Goal: Transaction & Acquisition: Purchase product/service

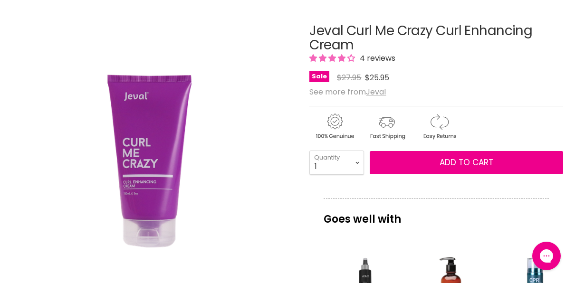
scroll to position [95, 0]
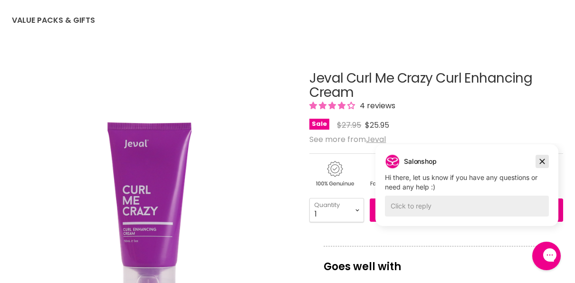
click at [543, 161] on icon "Dismiss campaign" at bounding box center [543, 161] width 10 height 11
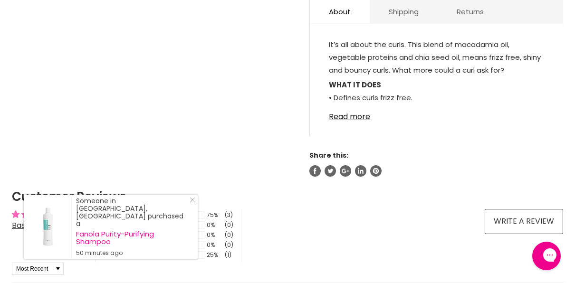
scroll to position [618, 0]
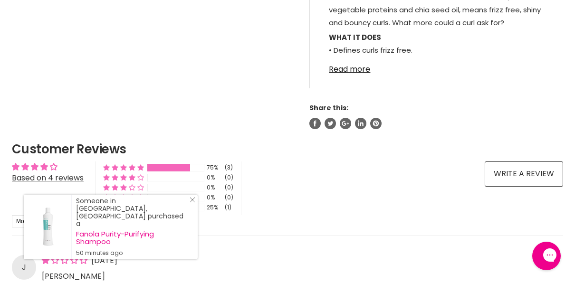
click at [193, 203] on icon "Close Icon" at bounding box center [193, 200] width 6 height 6
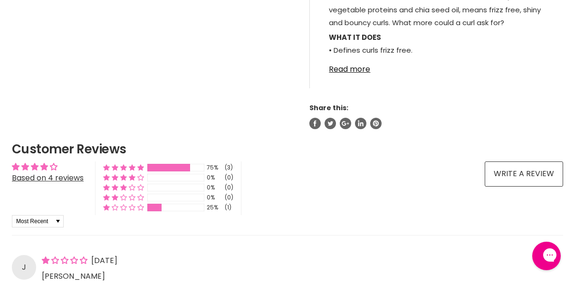
scroll to position [666, 0]
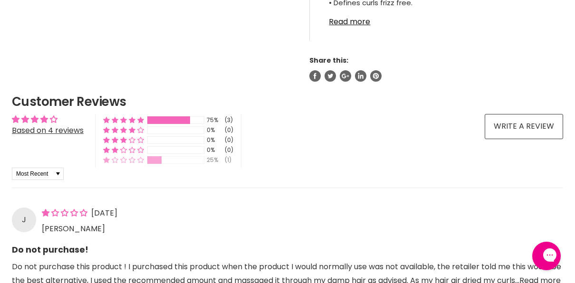
click at [156, 159] on div "Main content" at bounding box center [154, 160] width 14 height 8
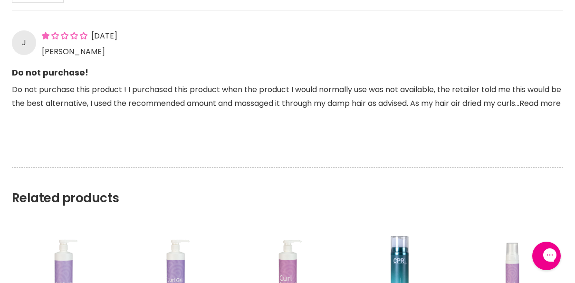
scroll to position [853, 0]
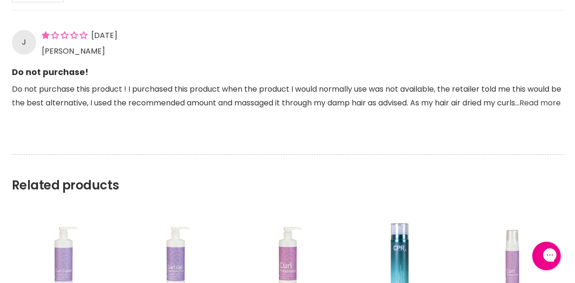
click at [520, 108] on link "Read more" at bounding box center [540, 102] width 41 height 11
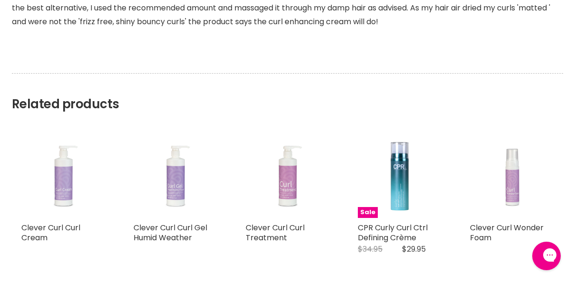
scroll to position [995, 0]
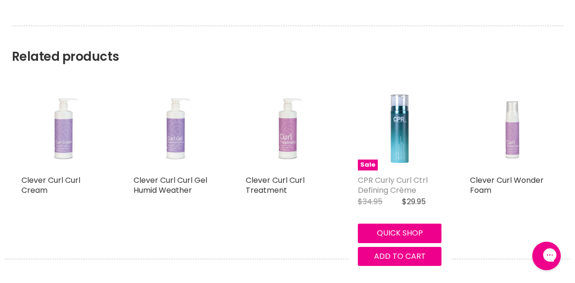
click at [388, 175] on link "CPR Curly Curl Ctrl Defining Crème" at bounding box center [393, 185] width 70 height 21
